Goal: Find specific page/section: Find specific page/section

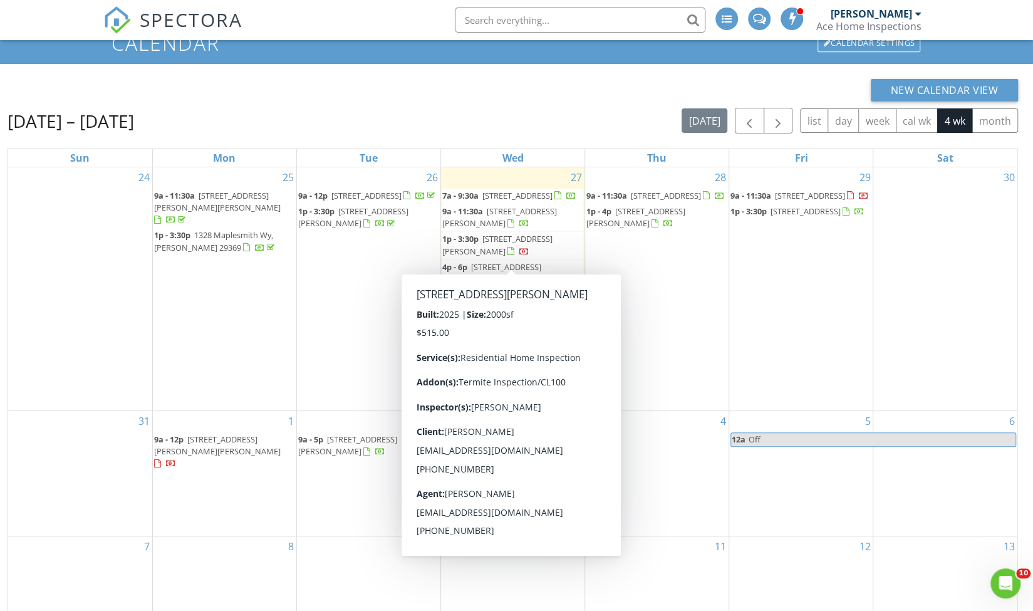
scroll to position [63, 0]
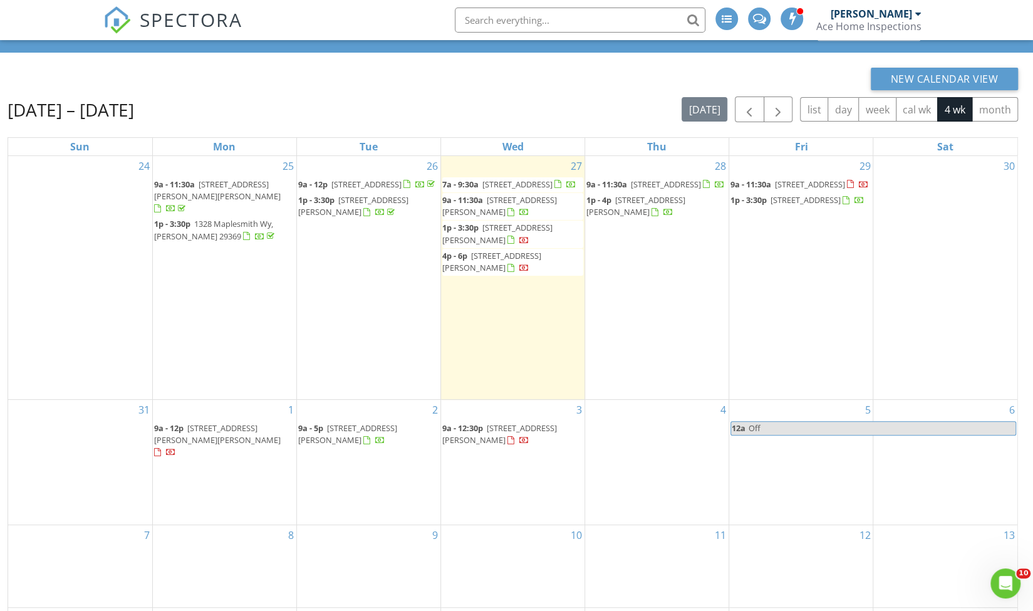
click at [536, 214] on span "[STREET_ADDRESS][PERSON_NAME]" at bounding box center [499, 205] width 115 height 23
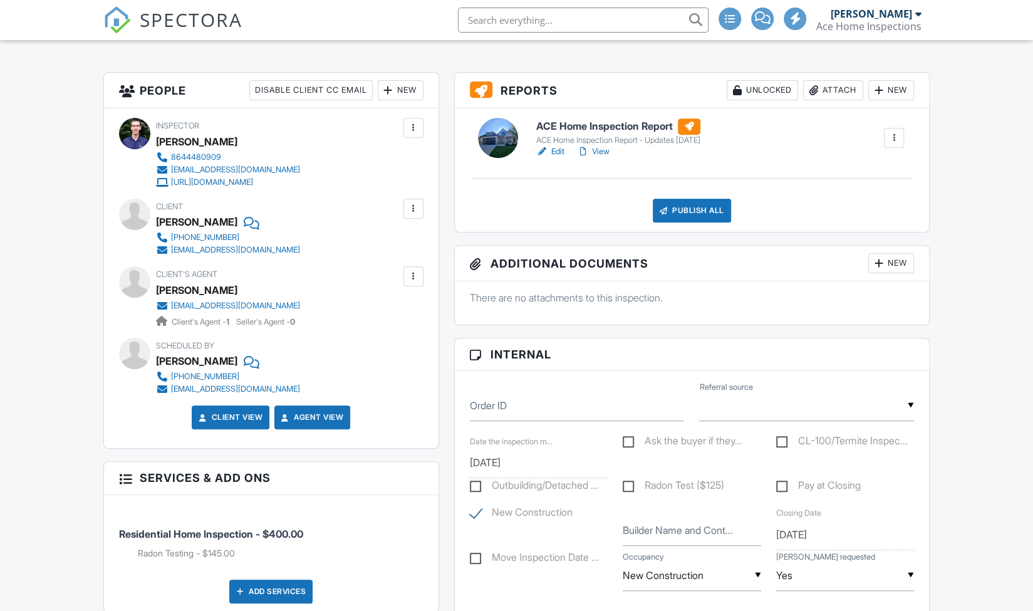
click at [583, 126] on h6 "ACE Home Inspection Report" at bounding box center [618, 126] width 164 height 16
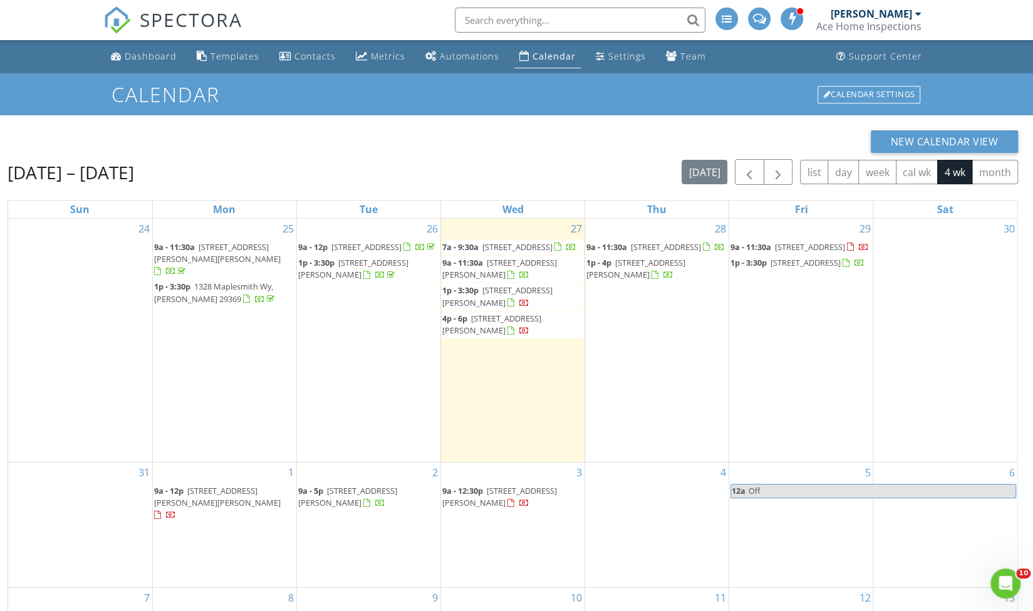
click at [523, 306] on span "[STREET_ADDRESS][PERSON_NAME]" at bounding box center [497, 296] width 110 height 23
click at [528, 248] on span "[STREET_ADDRESS]" at bounding box center [518, 246] width 70 height 11
